Goal: Task Accomplishment & Management: Use online tool/utility

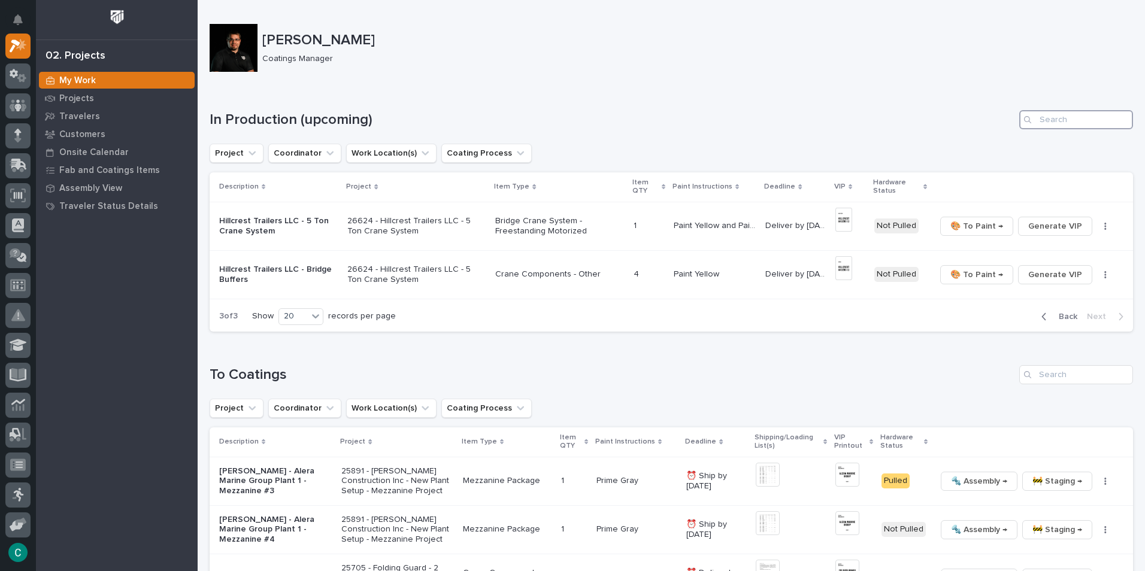
click at [1049, 121] on input "Search" at bounding box center [1076, 119] width 114 height 19
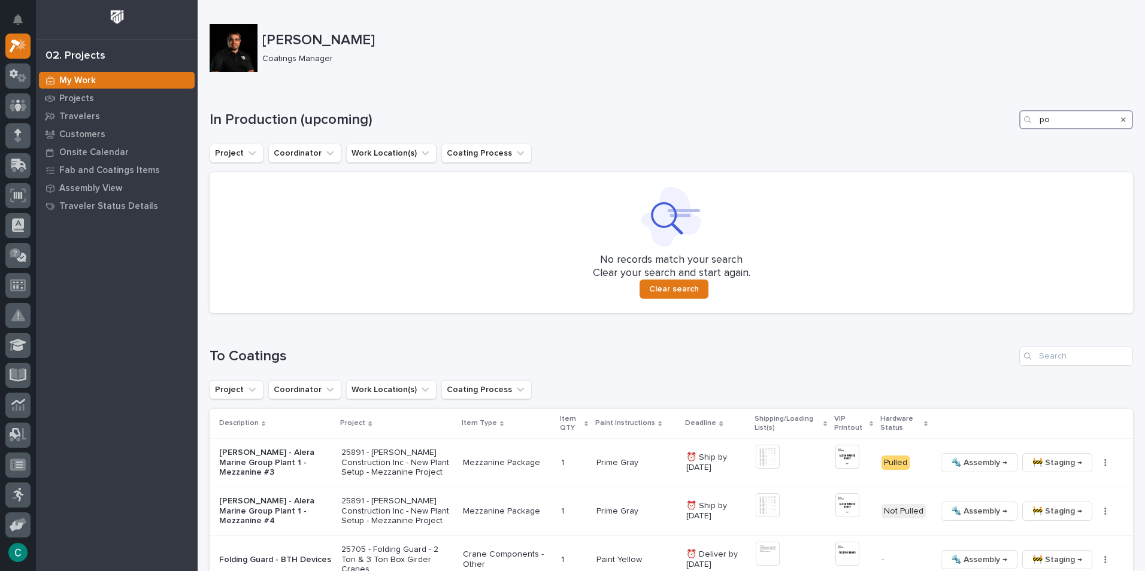
type input "p"
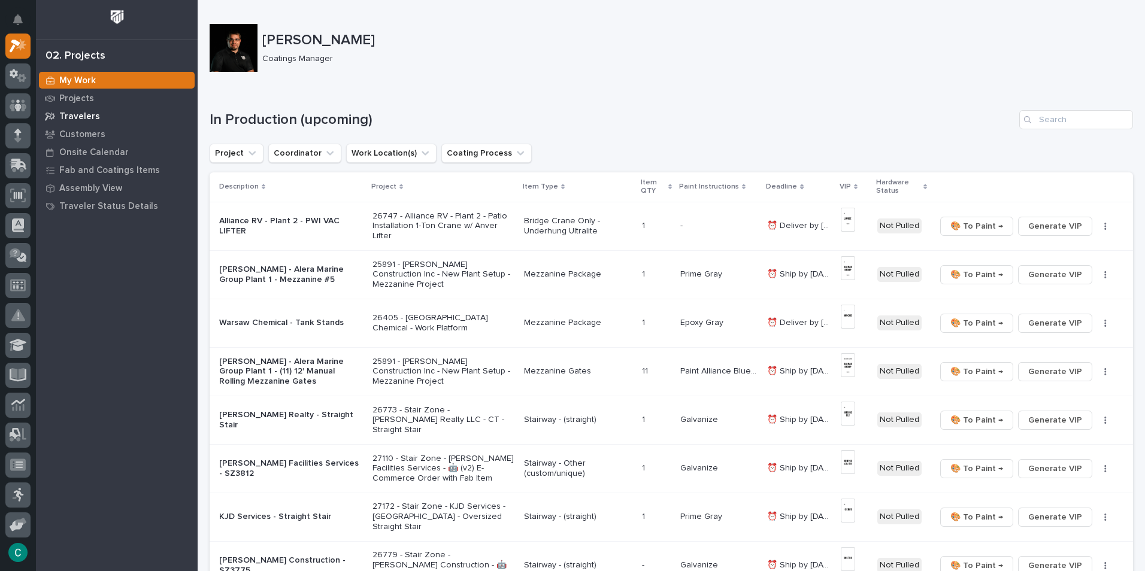
click at [80, 117] on p "Travelers" at bounding box center [79, 116] width 41 height 11
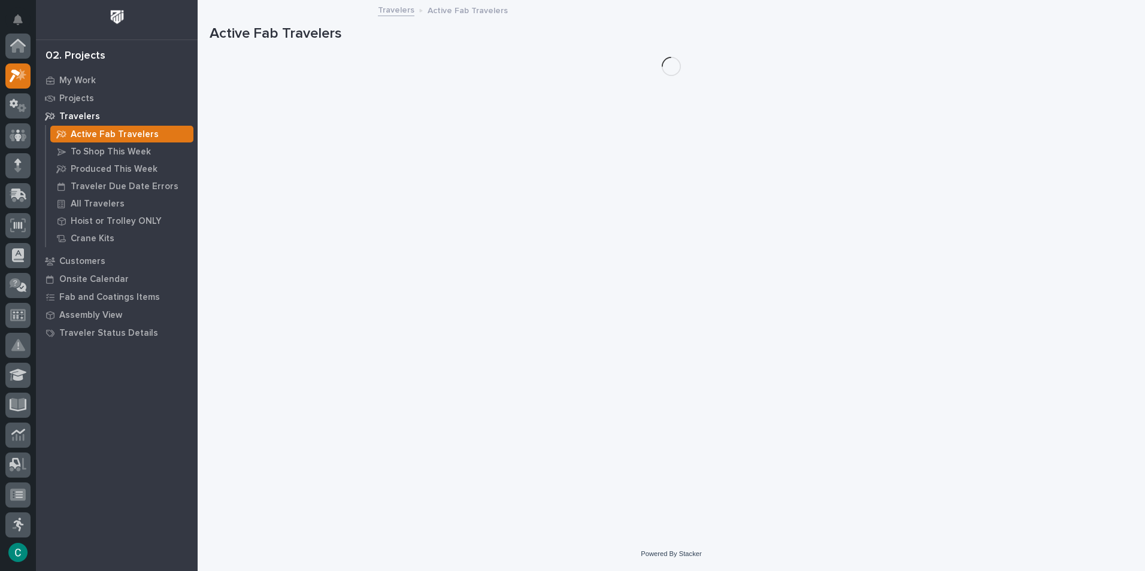
scroll to position [30, 0]
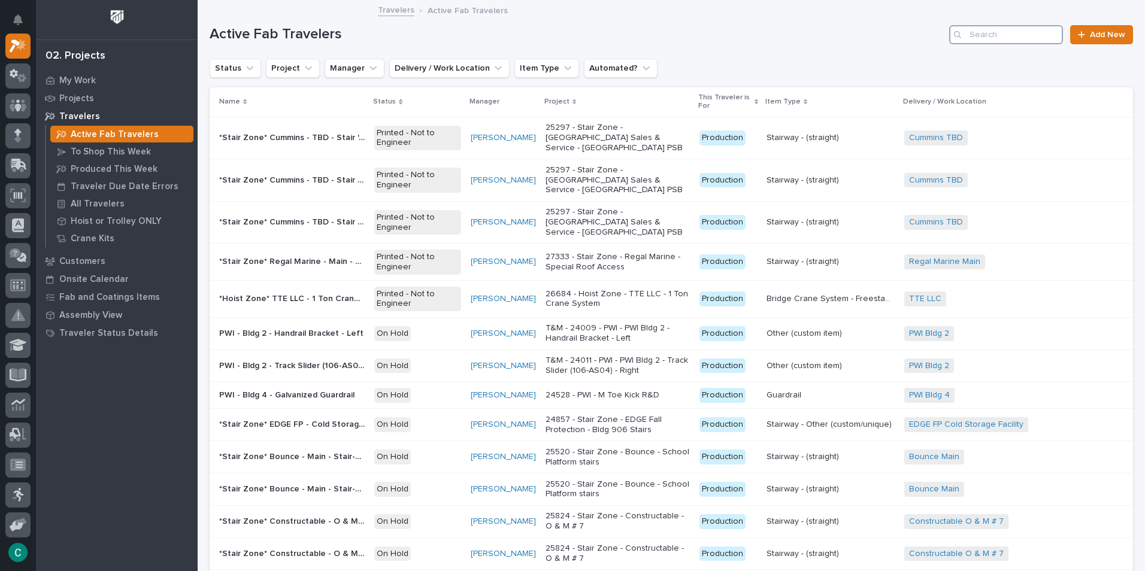
click at [999, 41] on input "Search" at bounding box center [1006, 34] width 114 height 19
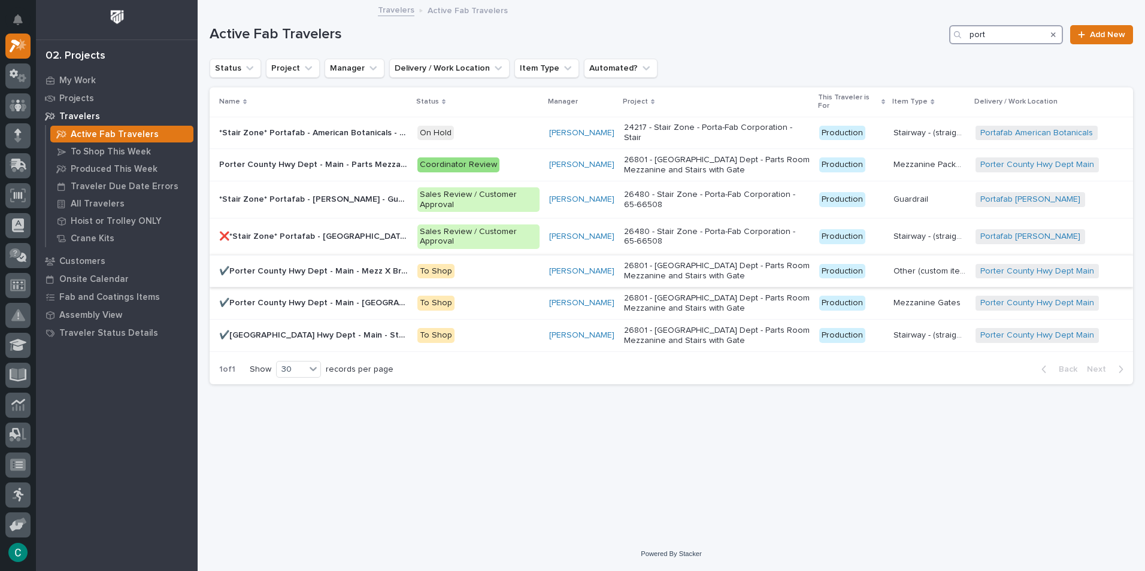
type input "port"
click at [339, 264] on p "✔️Porter County Hwy Dept - Main - Mezz X Bracing" at bounding box center [314, 270] width 191 height 13
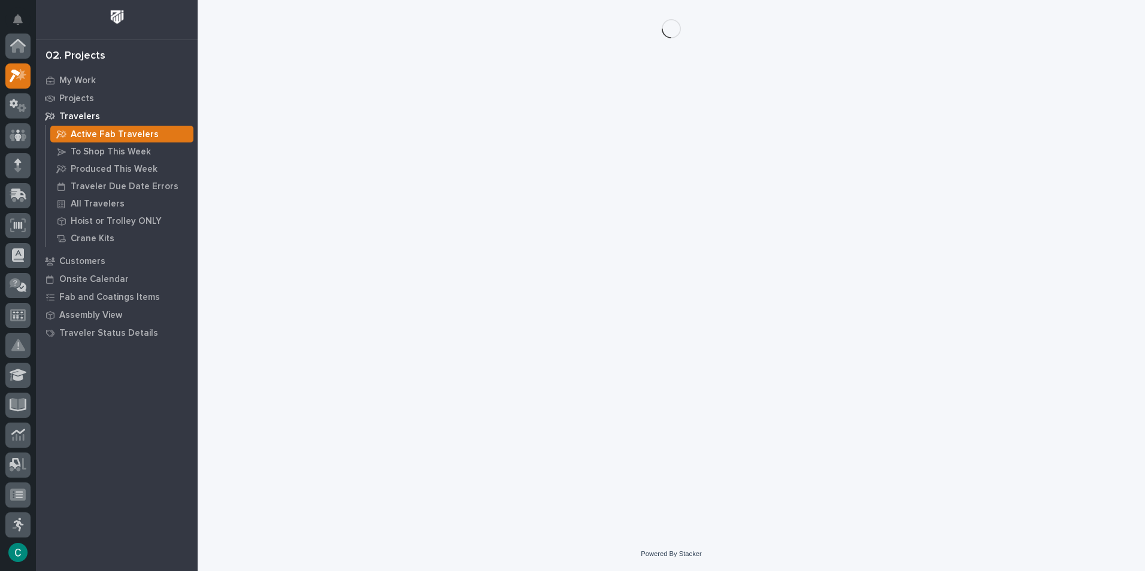
scroll to position [30, 0]
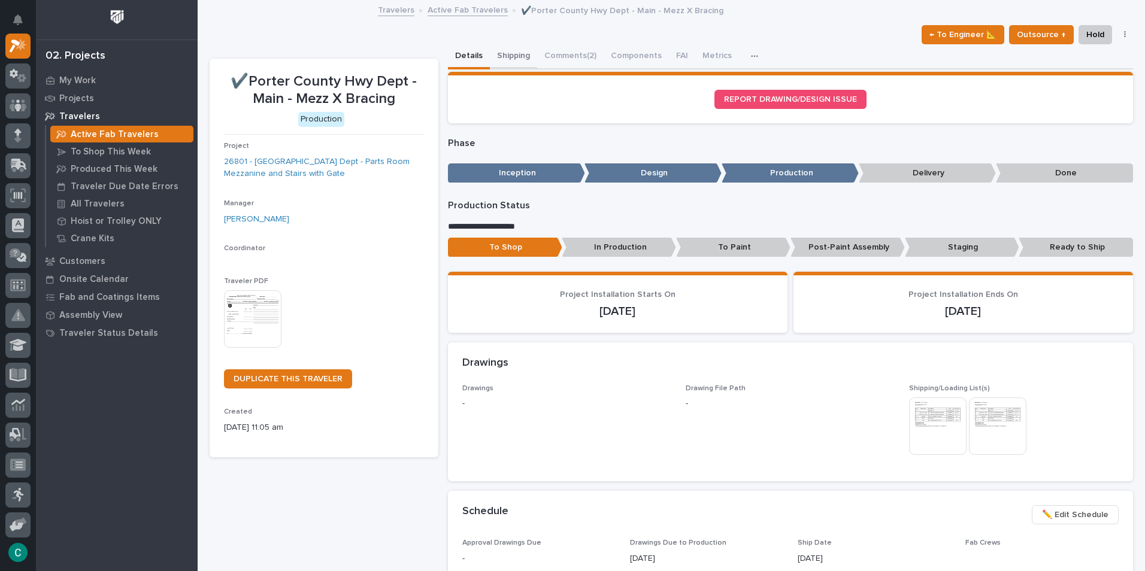
click at [506, 55] on button "Shipping" at bounding box center [513, 56] width 47 height 25
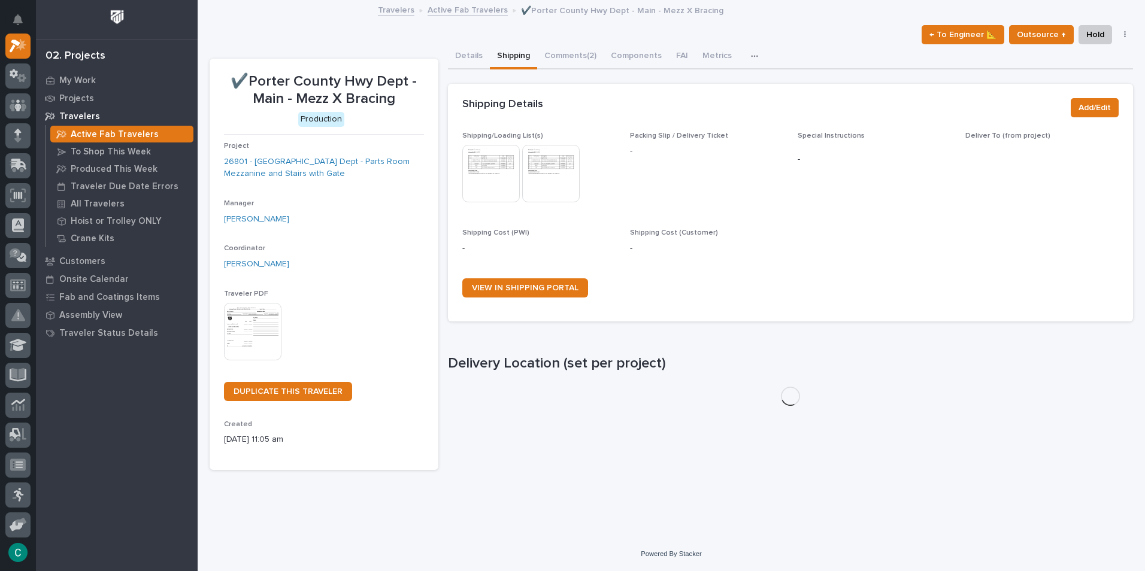
click at [489, 165] on img at bounding box center [490, 173] width 57 height 57
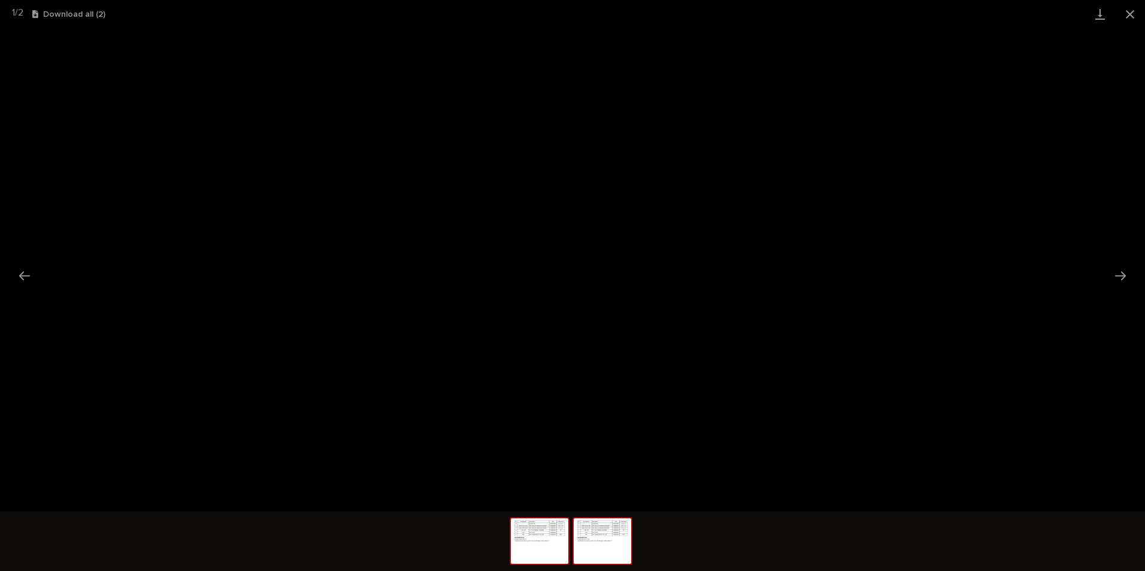
click at [605, 552] on img at bounding box center [602, 542] width 57 height 46
click at [1129, 19] on button "Close gallery" at bounding box center [1130, 14] width 30 height 28
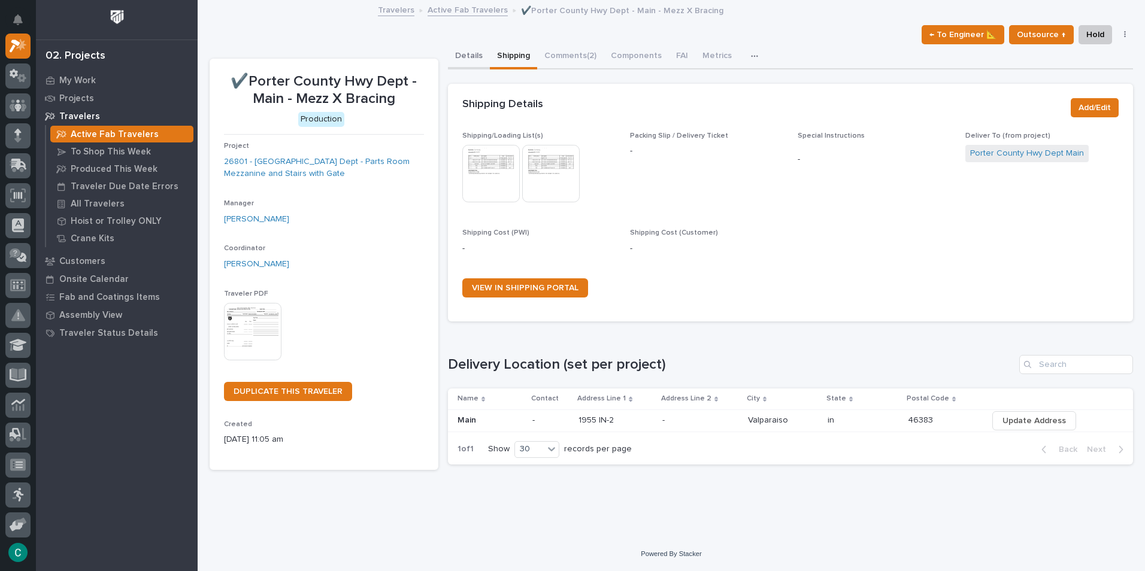
drag, startPoint x: 468, startPoint y: 51, endPoint x: 475, endPoint y: 66, distance: 17.1
click at [468, 51] on button "Details" at bounding box center [469, 56] width 42 height 25
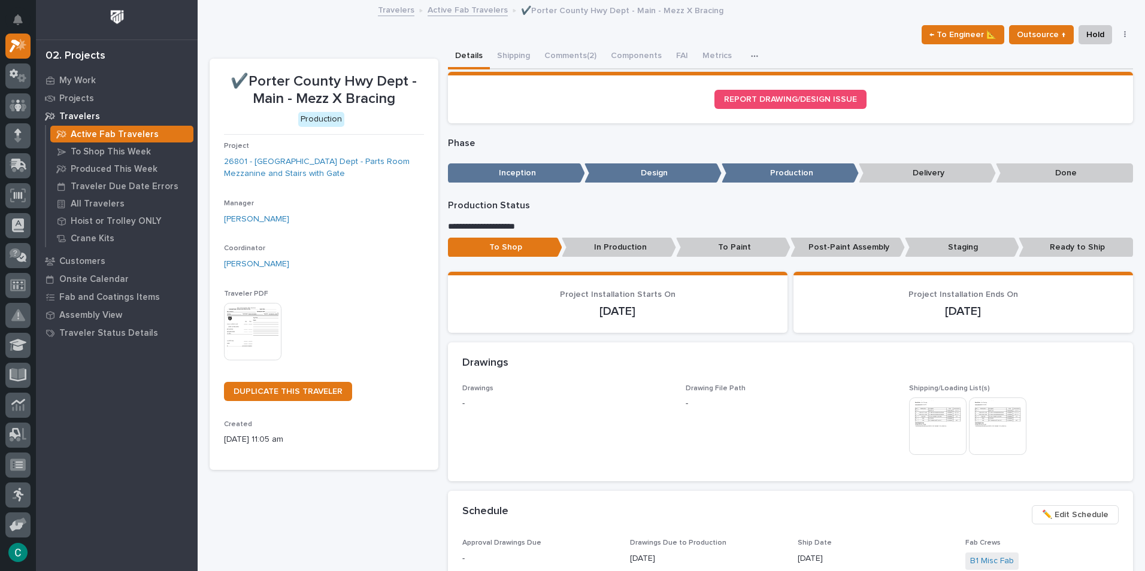
click at [741, 249] on p "To Paint" at bounding box center [733, 248] width 114 height 20
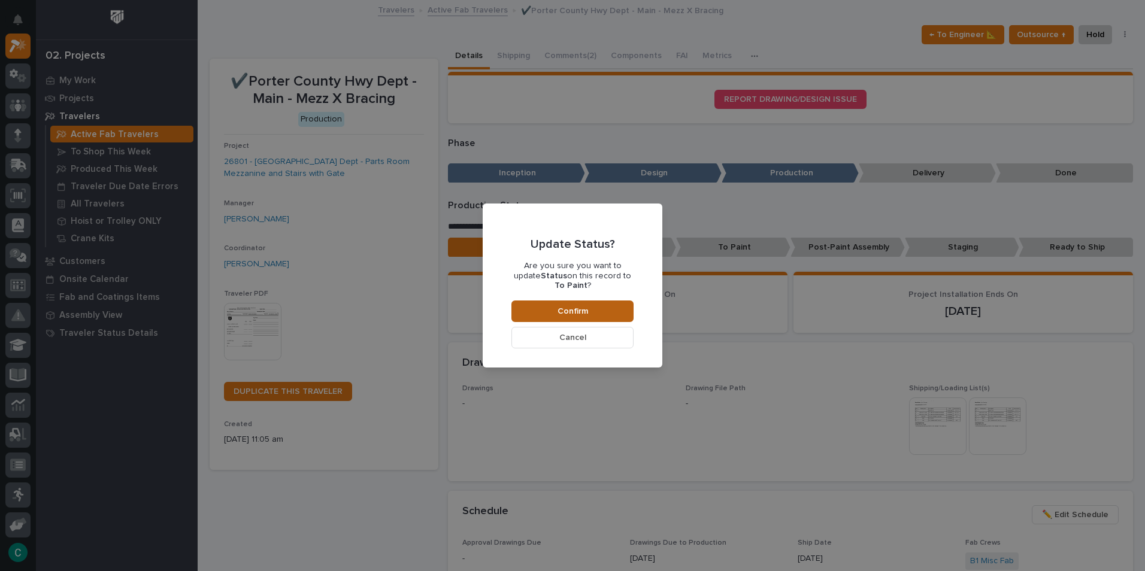
click at [622, 315] on button "Confirm" at bounding box center [572, 312] width 122 height 22
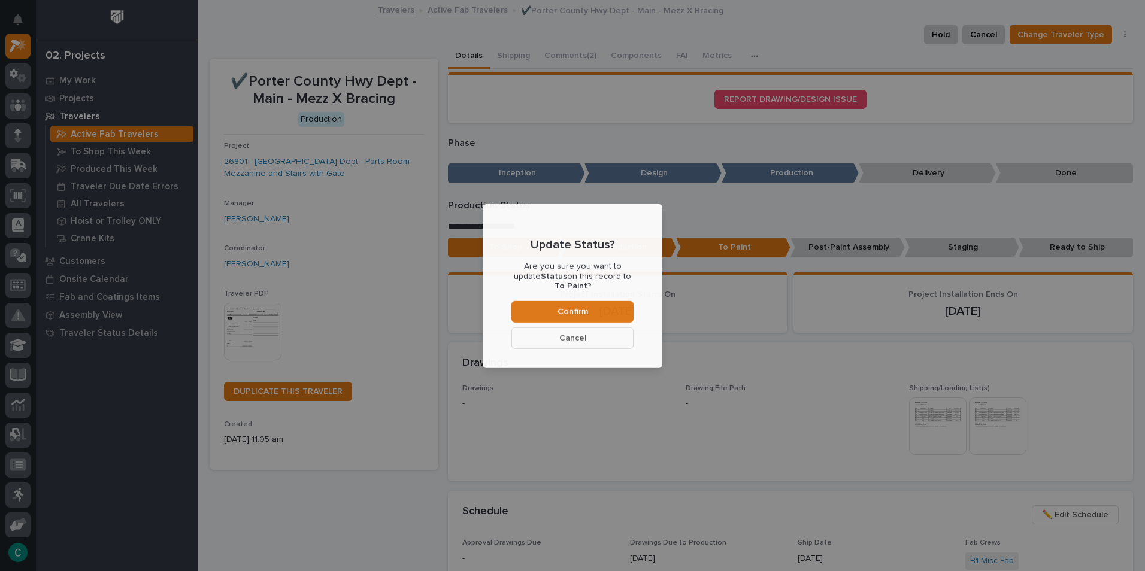
scroll to position [72, 0]
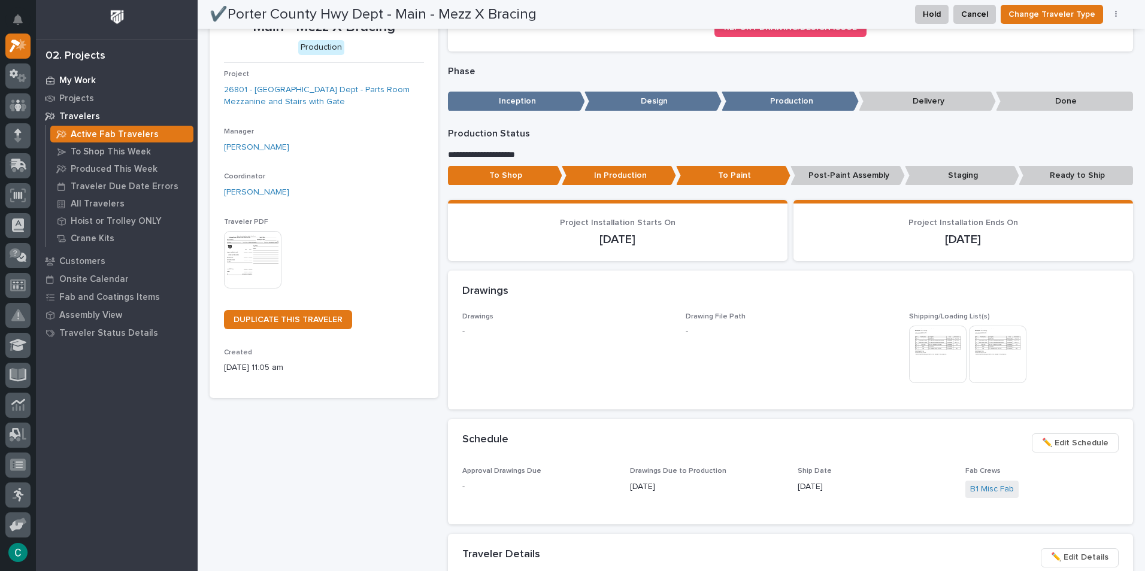
click at [86, 78] on p "My Work" at bounding box center [77, 80] width 37 height 11
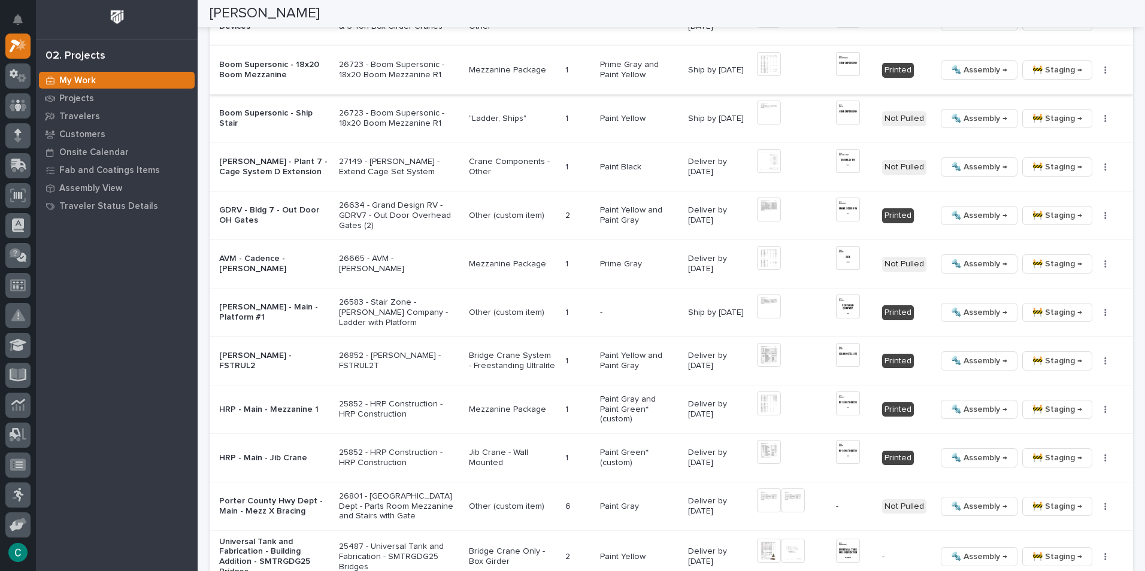
scroll to position [1677, 0]
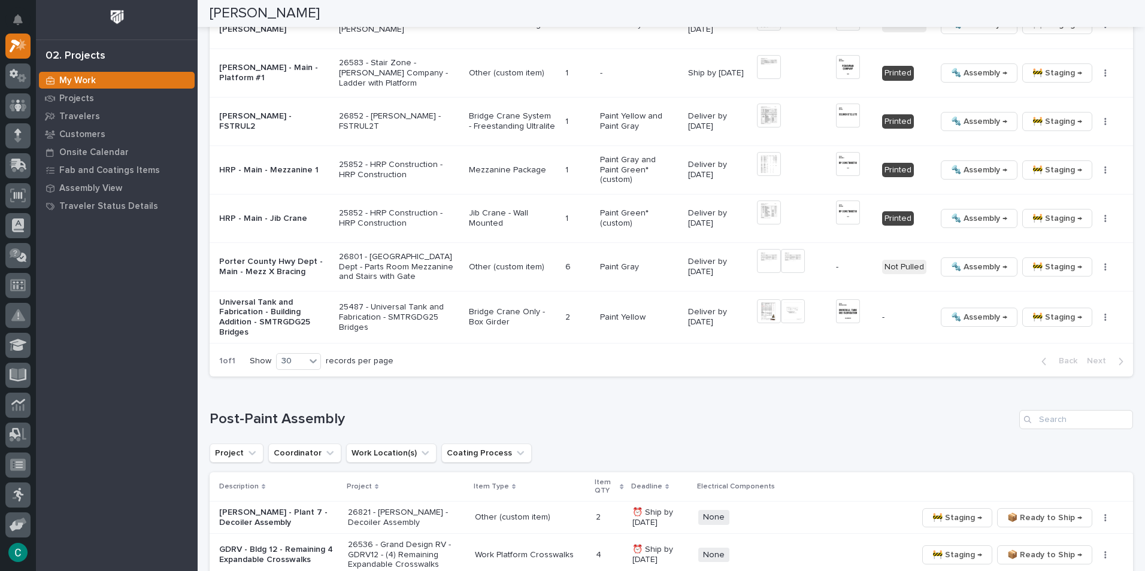
click at [1094, 266] on div "🔩 Assembly → 🚧 Staging → 📦 Ready to Ship → 📦 Shipped Generate VIP 🔩 Hardware" at bounding box center [1025, 266] width 178 height 19
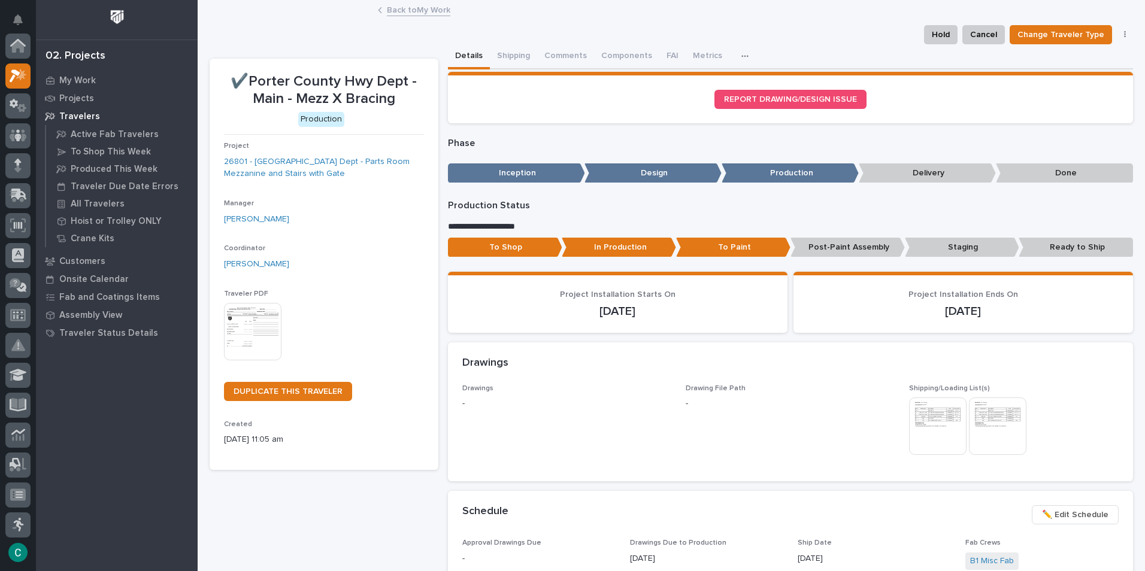
scroll to position [30, 0]
click at [413, 8] on link "Back to My Work" at bounding box center [418, 9] width 63 height 14
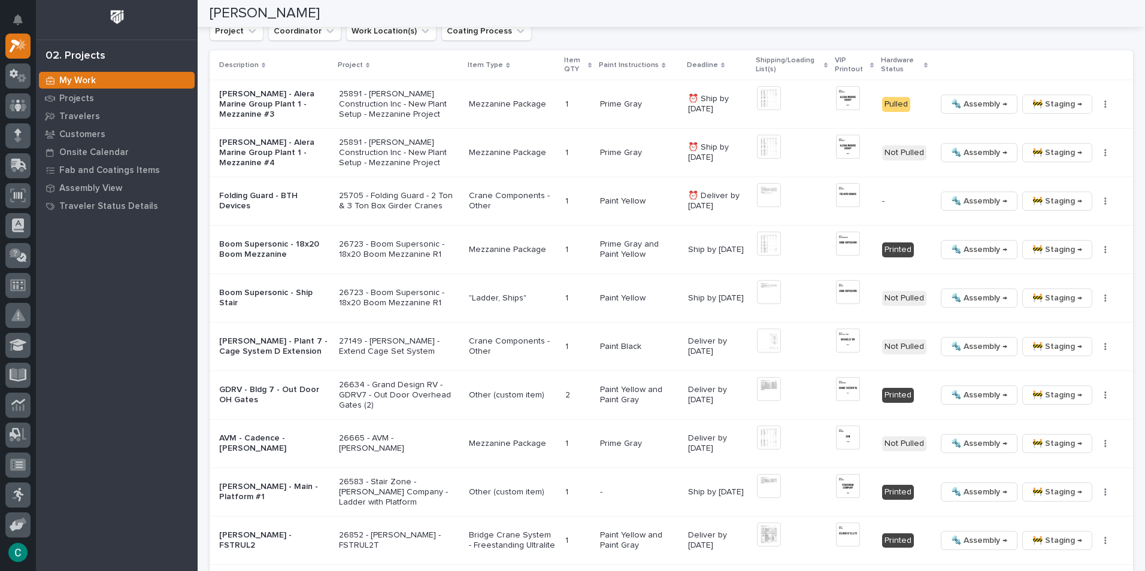
scroll to position [1557, 0]
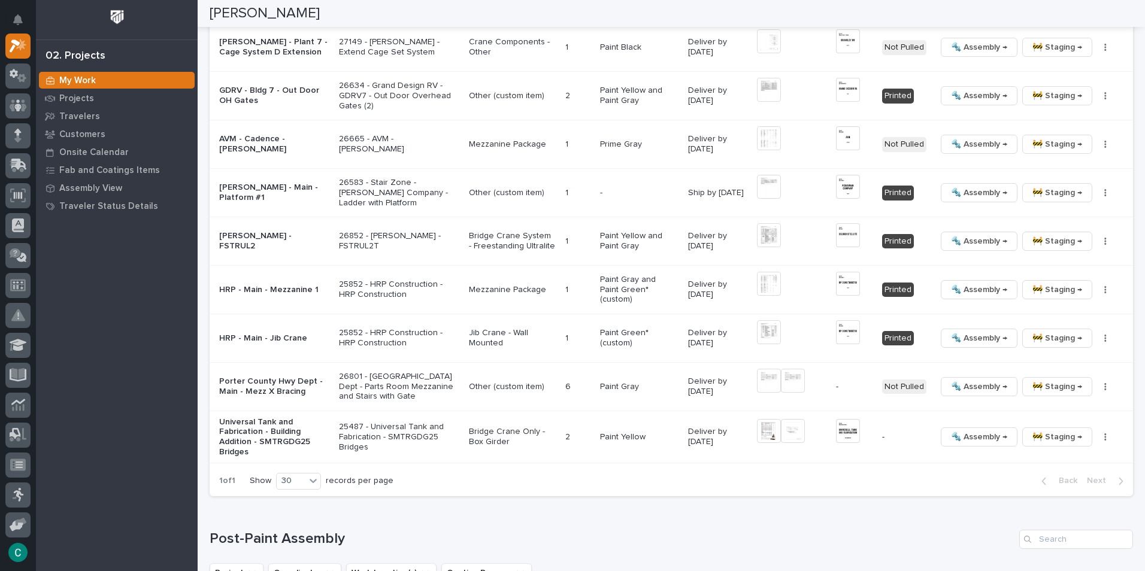
click at [1096, 377] on div "🔩 Assembly → 🚧 Staging → 📦 Ready to Ship → 📦 Shipped Generate VIP 🔩 Hardware" at bounding box center [1025, 386] width 178 height 19
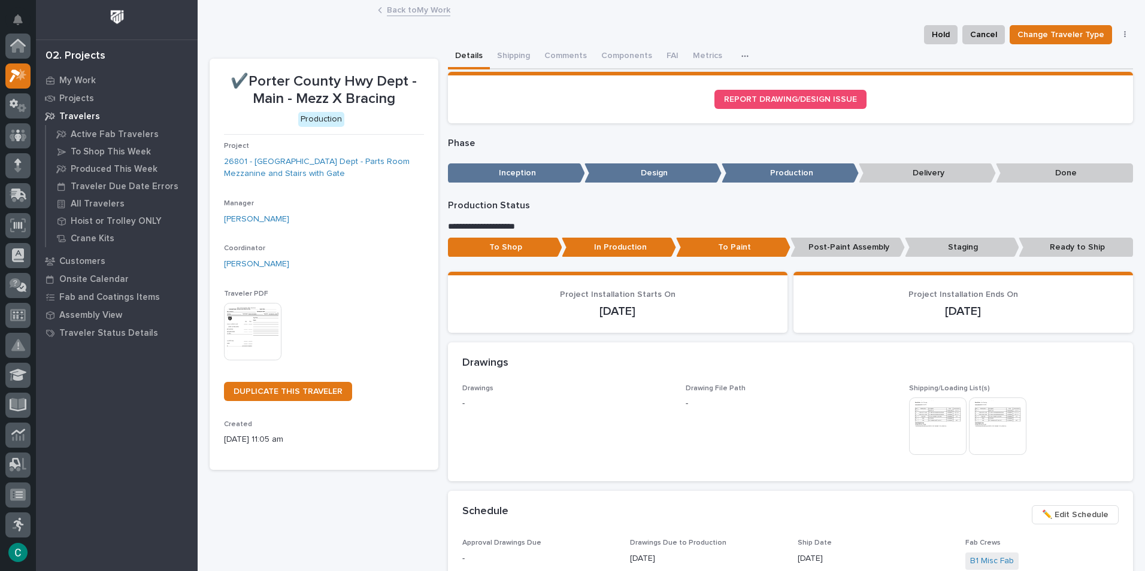
scroll to position [30, 0]
click at [414, 10] on link "Back to My Work" at bounding box center [418, 9] width 63 height 14
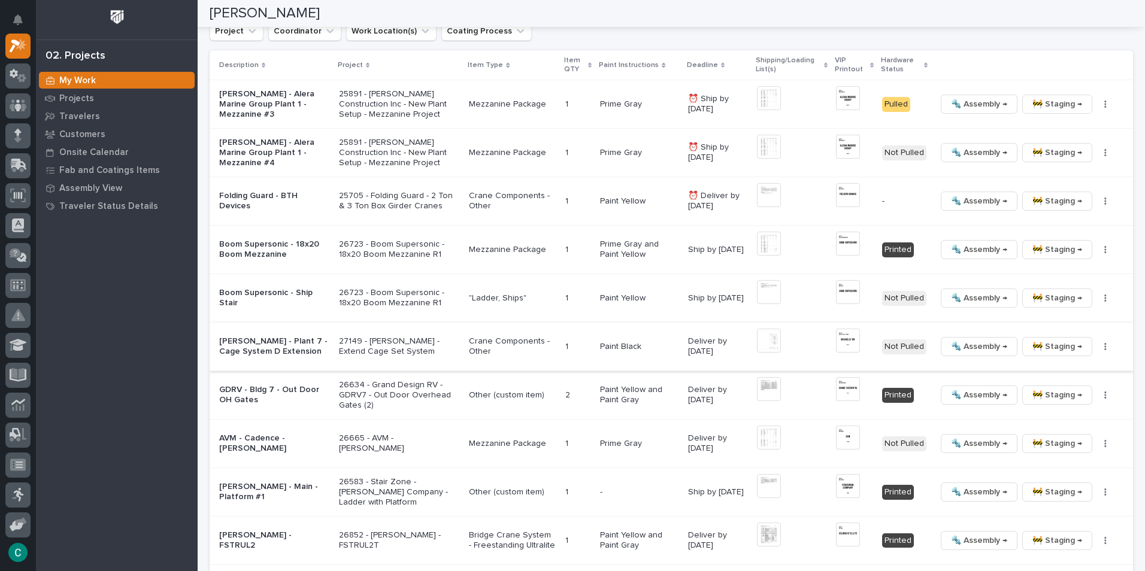
scroll to position [1557, 0]
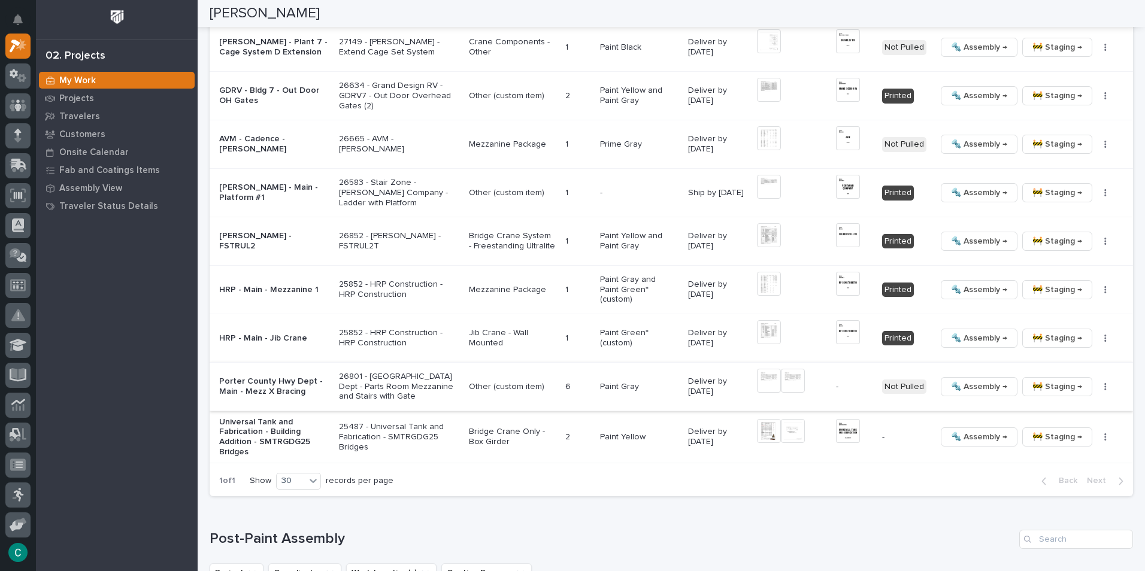
click at [1104, 383] on icon "button" at bounding box center [1105, 387] width 2 height 8
click at [1062, 444] on span "Generate VIP" at bounding box center [1053, 451] width 51 height 14
click at [902, 532] on h1 "Post-Paint Assembly" at bounding box center [612, 539] width 805 height 17
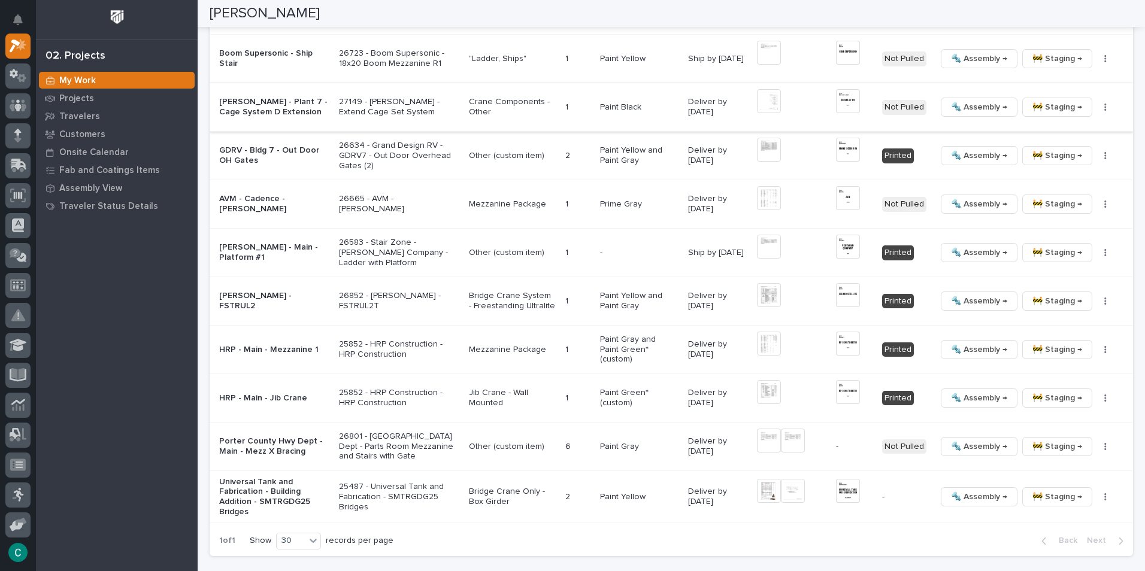
scroll to position [1796, 0]
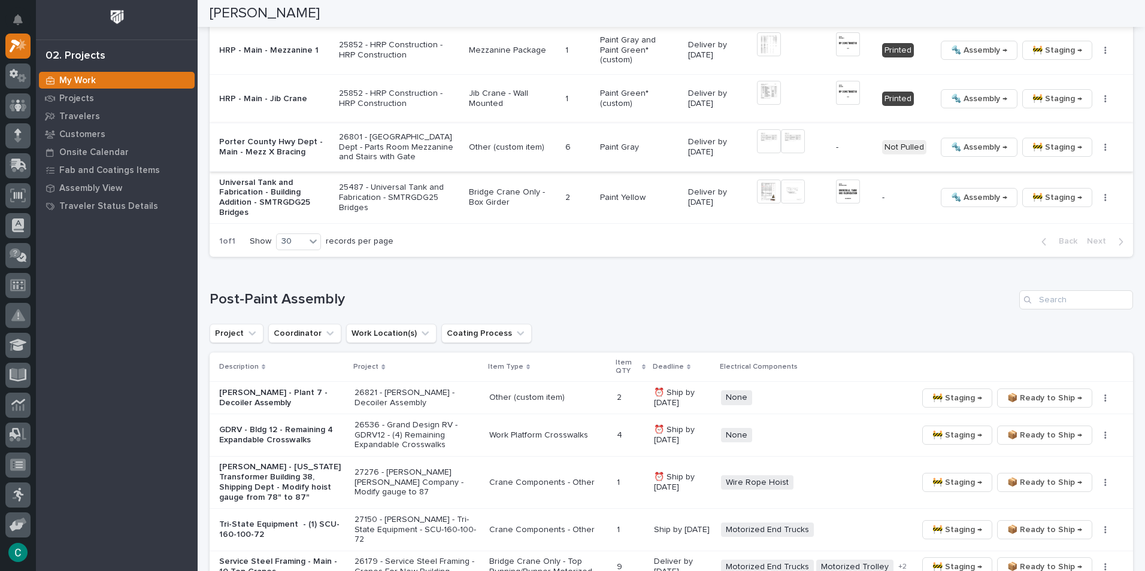
click at [1097, 143] on button "button" at bounding box center [1105, 147] width 17 height 8
click at [1010, 271] on div "Loading... Saving… Post-Paint Assembly Project Coordinator Work Location(s) Coa…" at bounding box center [671, 467] width 923 height 402
click at [1097, 143] on button "button" at bounding box center [1105, 147] width 17 height 8
click at [942, 274] on div "Loading... Saving… Post-Paint Assembly Project Coordinator Work Location(s) Coa…" at bounding box center [671, 467] width 923 height 402
click at [501, 143] on p "Other (custom item)" at bounding box center [512, 148] width 86 height 10
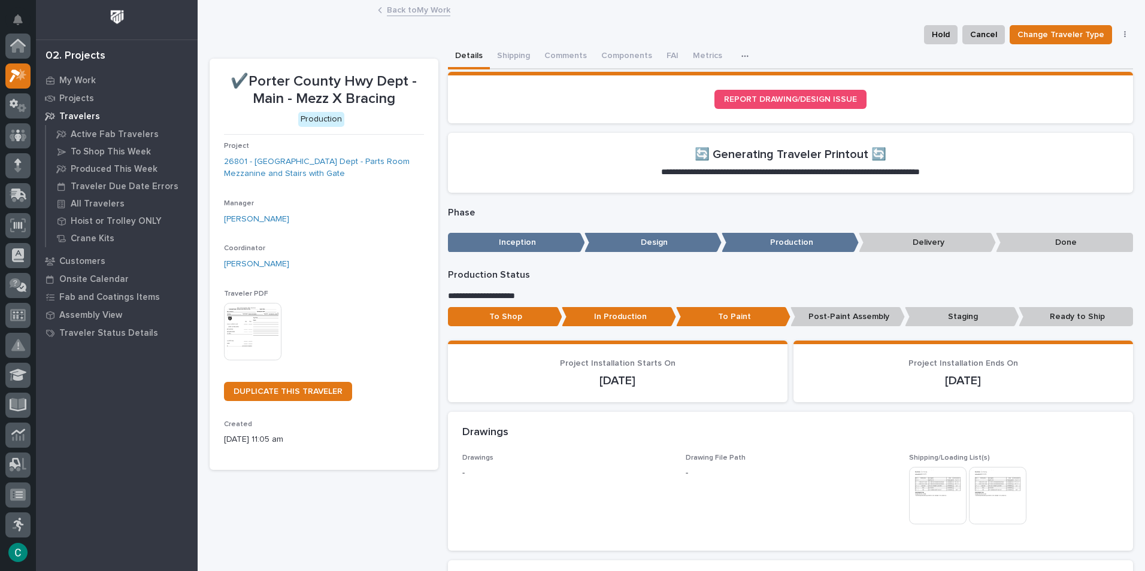
scroll to position [30, 0]
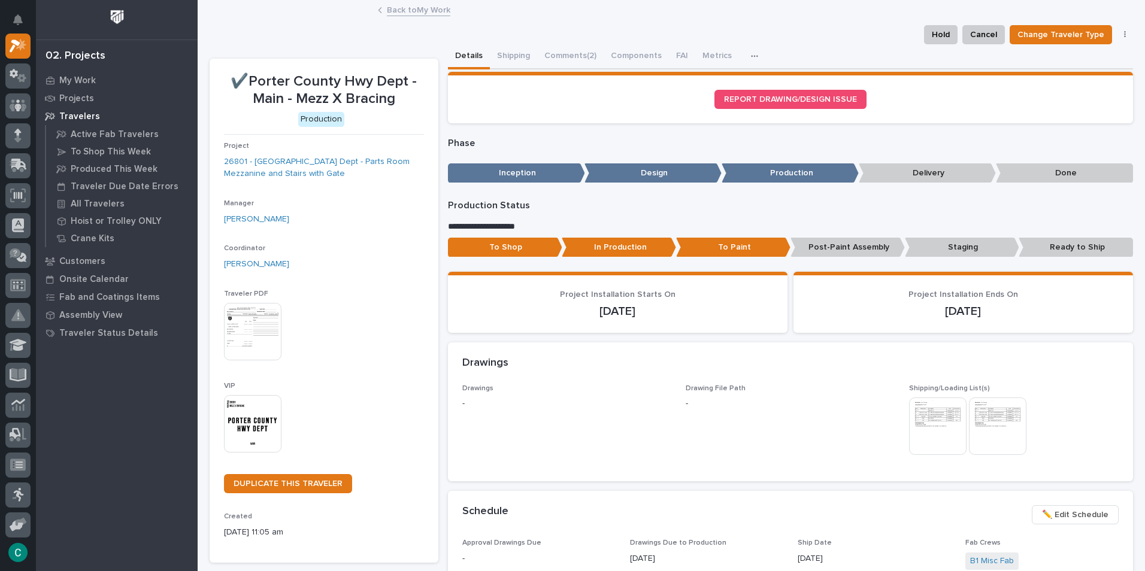
click at [265, 434] on img at bounding box center [252, 423] width 57 height 57
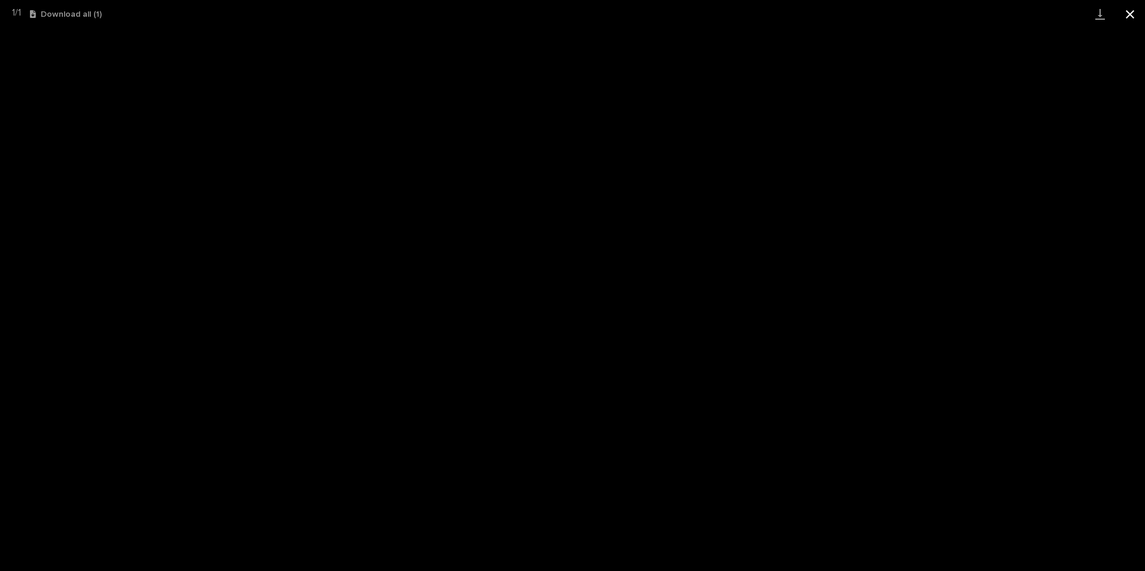
click at [1128, 11] on button "Close gallery" at bounding box center [1130, 14] width 30 height 28
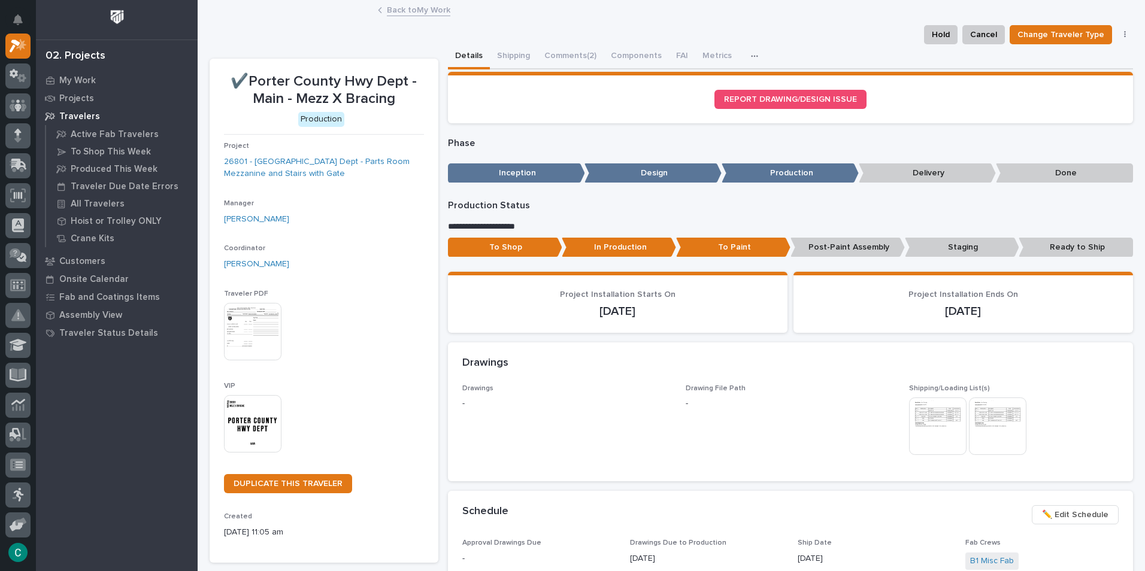
click at [396, 9] on link "Back to My Work" at bounding box center [418, 9] width 63 height 14
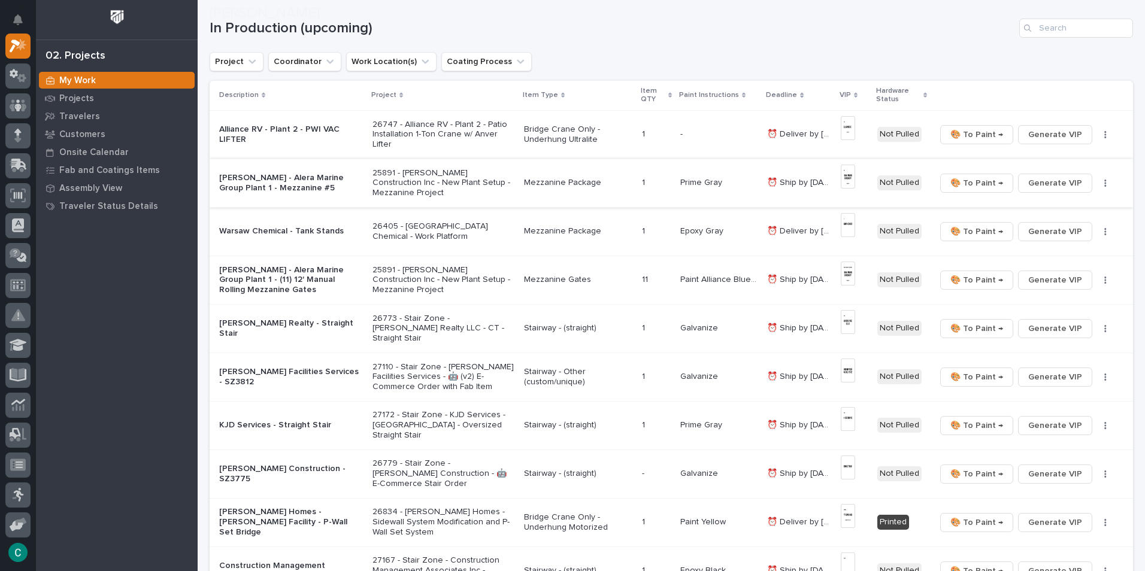
scroll to position [120, 0]
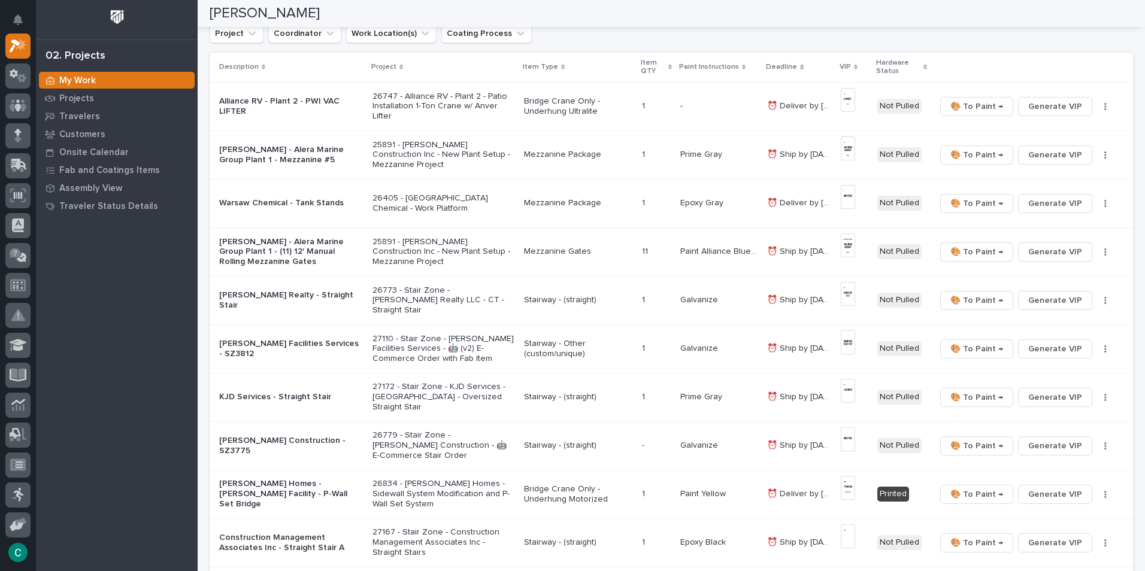
click at [705, 247] on p "Paint Alliance Blue* (custom)" at bounding box center [720, 250] width 80 height 13
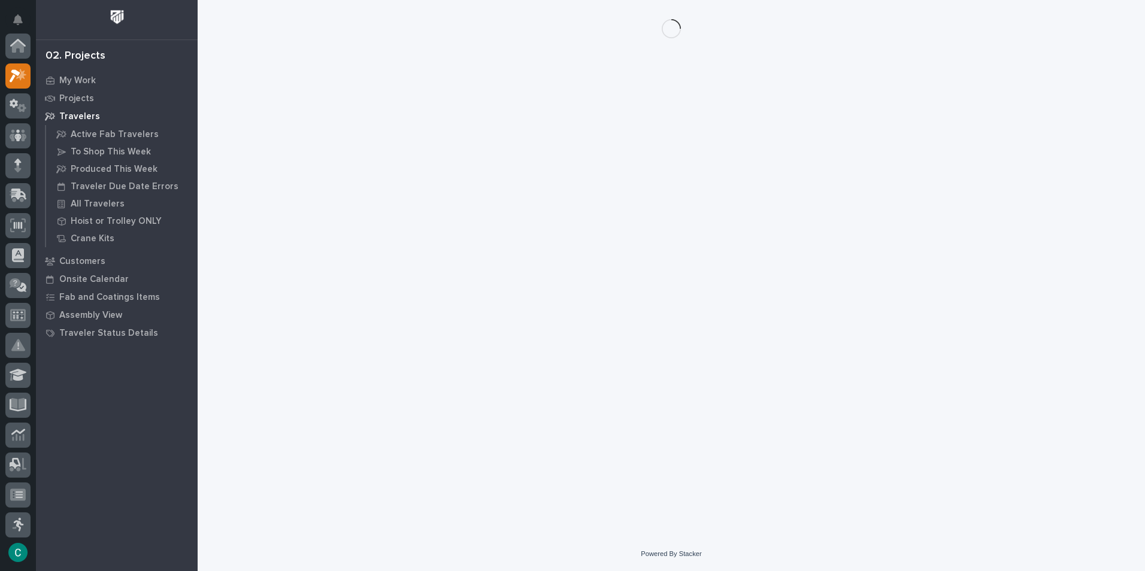
scroll to position [30, 0]
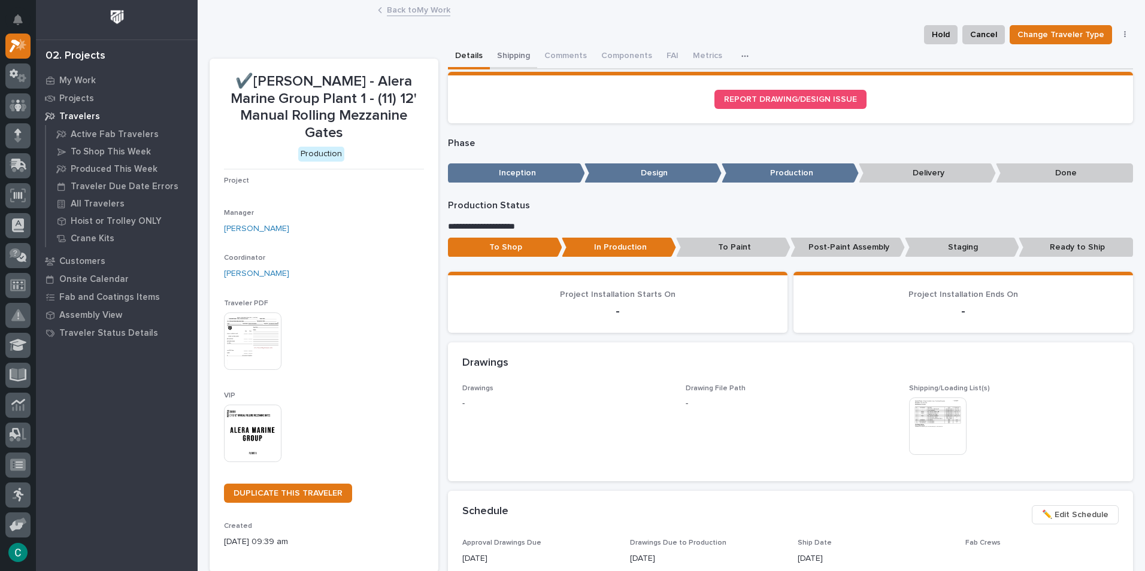
click at [505, 56] on button "Shipping" at bounding box center [513, 56] width 47 height 25
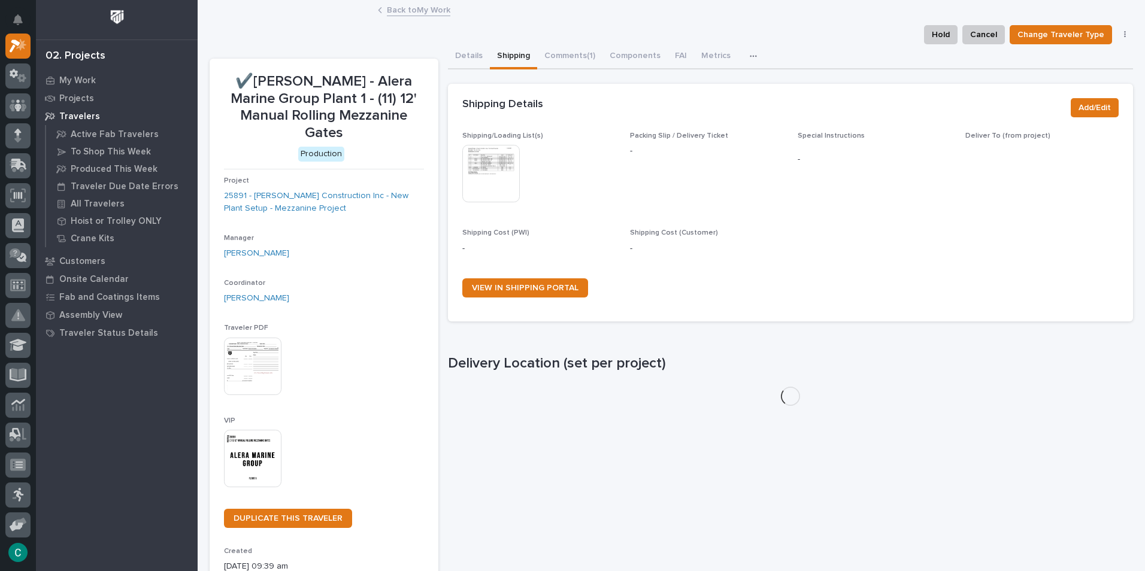
click at [496, 161] on img at bounding box center [490, 173] width 57 height 57
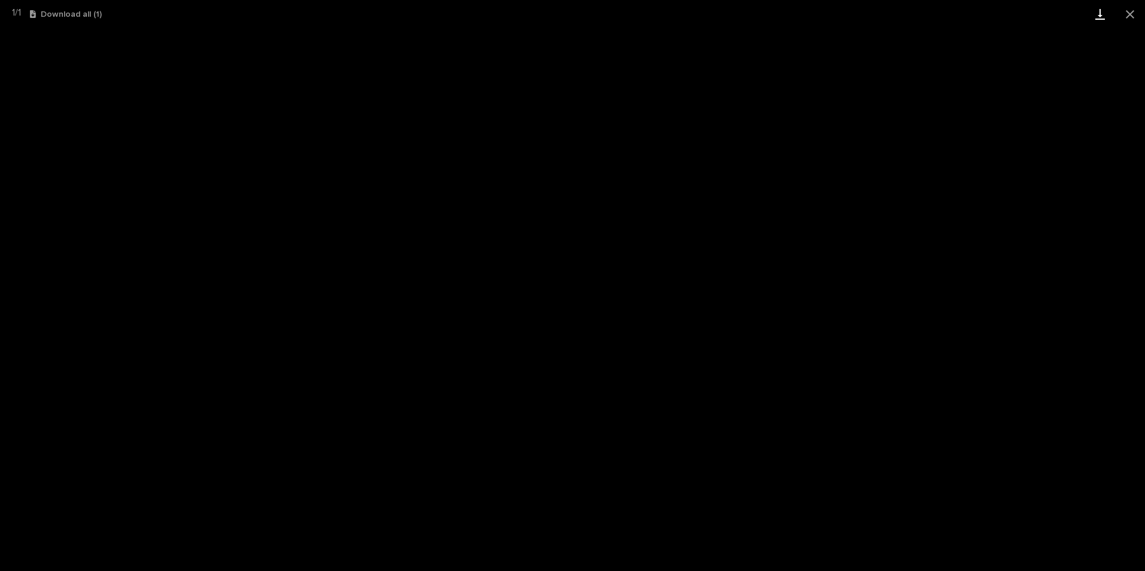
drag, startPoint x: 1132, startPoint y: 6, endPoint x: 1085, endPoint y: 14, distance: 47.9
click at [1131, 7] on button "Close gallery" at bounding box center [1130, 14] width 30 height 28
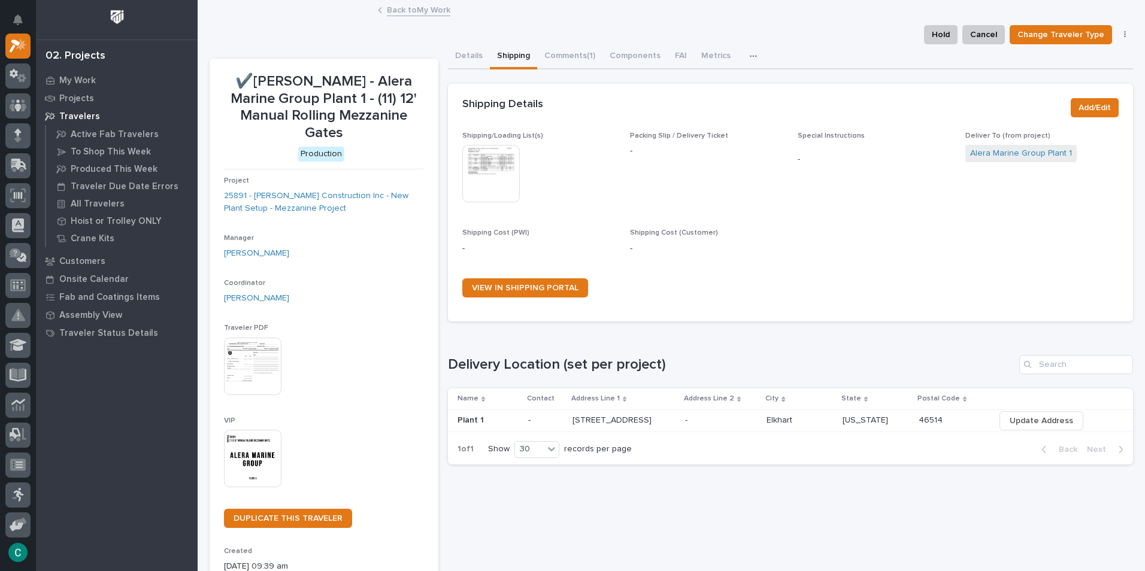
click at [391, 9] on link "Back to My Work" at bounding box center [418, 9] width 63 height 14
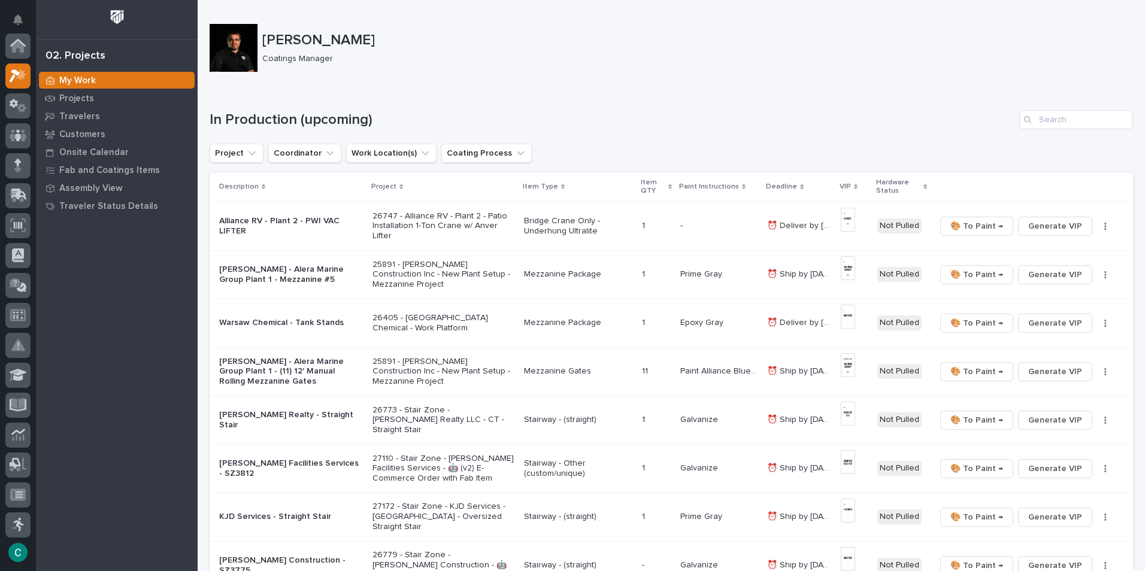
scroll to position [30, 0]
